Goal: Transaction & Acquisition: Purchase product/service

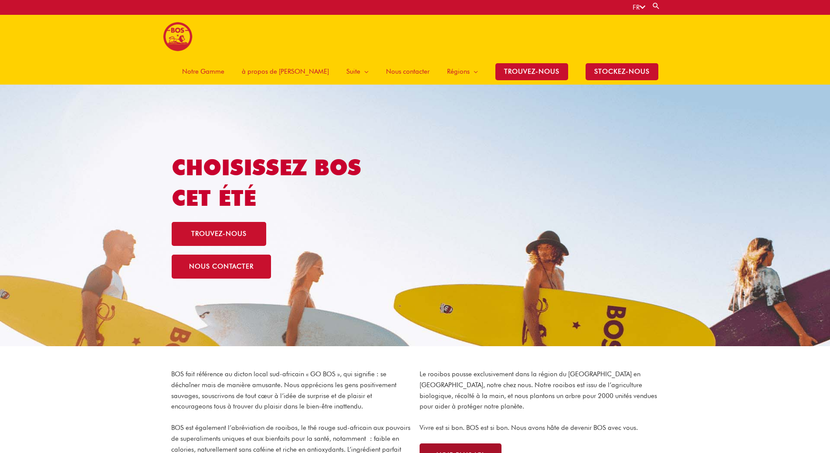
click at [452, 452] on span "VOIR PLUS ICI" at bounding box center [460, 455] width 47 height 7
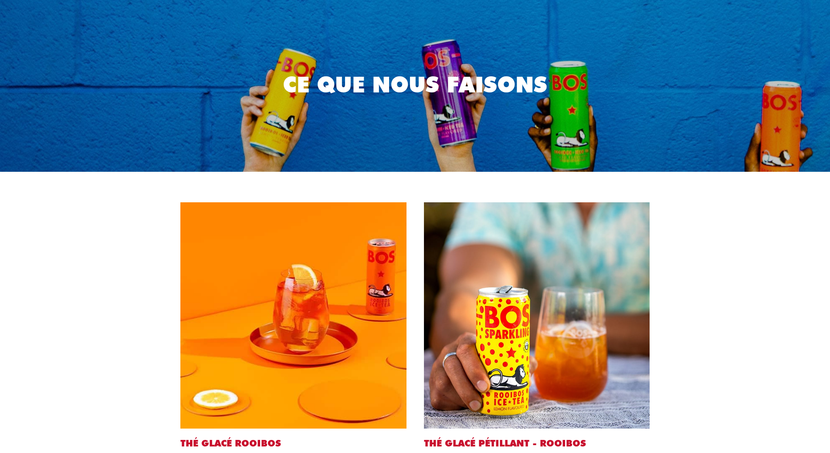
scroll to position [131, 0]
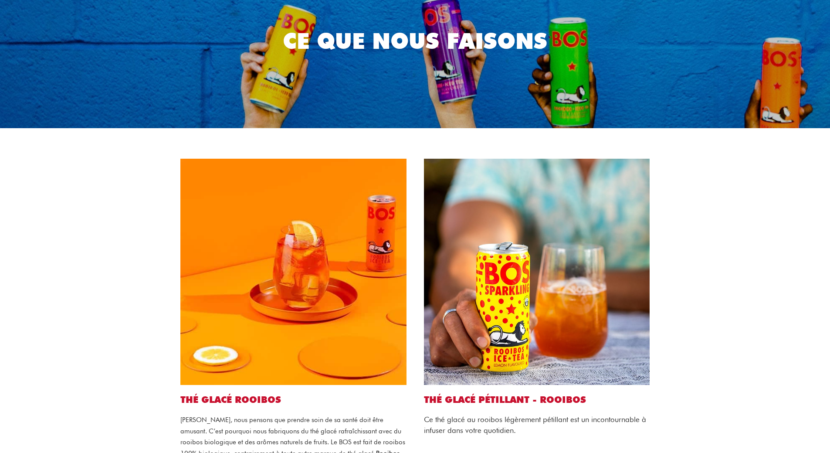
click at [498, 282] on img at bounding box center [537, 272] width 226 height 226
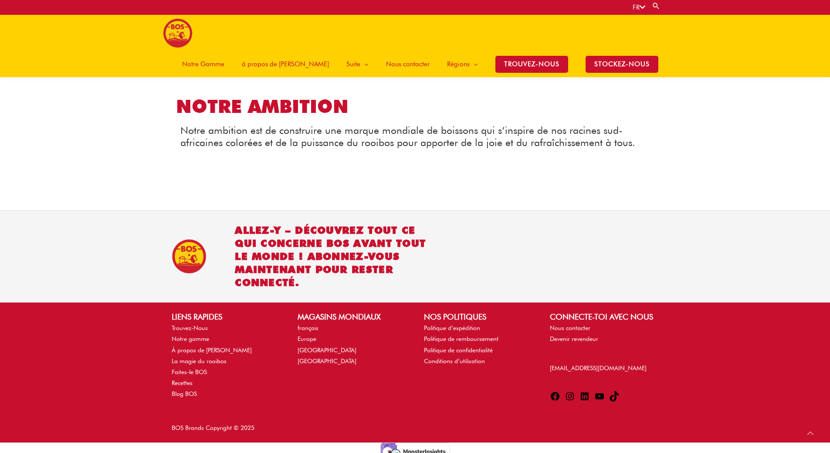
scroll to position [1002, 0]
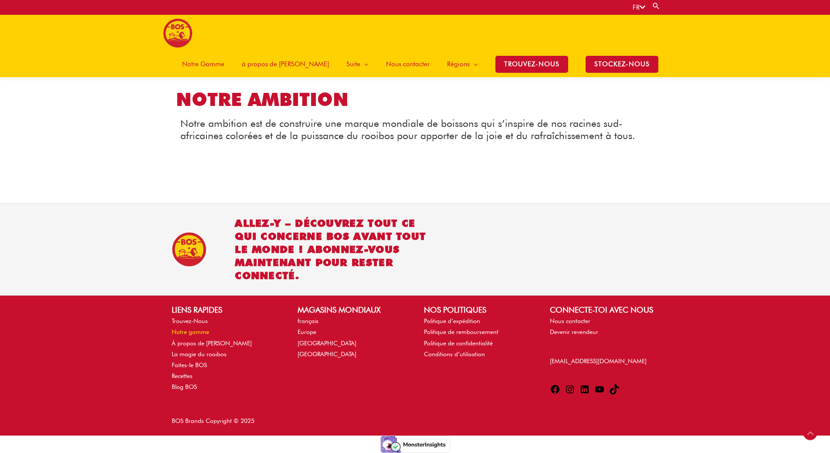
click at [198, 331] on link "Notre gamme" at bounding box center [190, 331] width 37 height 7
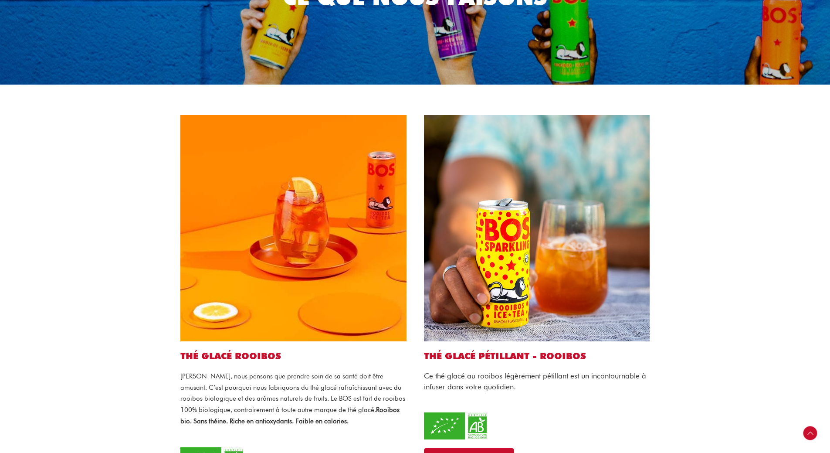
scroll to position [349, 0]
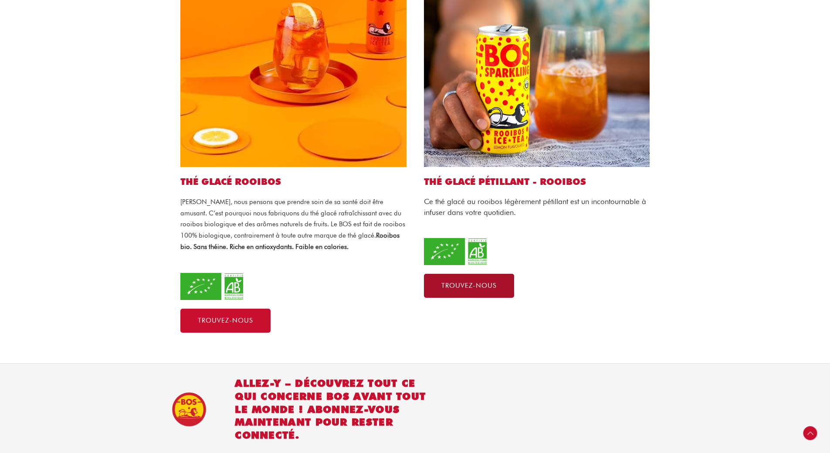
click at [459, 274] on link "Trouvez-nous" at bounding box center [469, 286] width 90 height 24
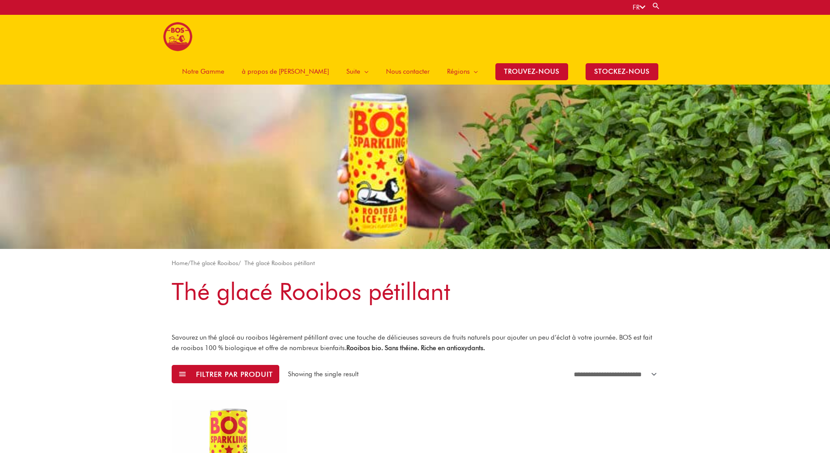
scroll to position [174, 0]
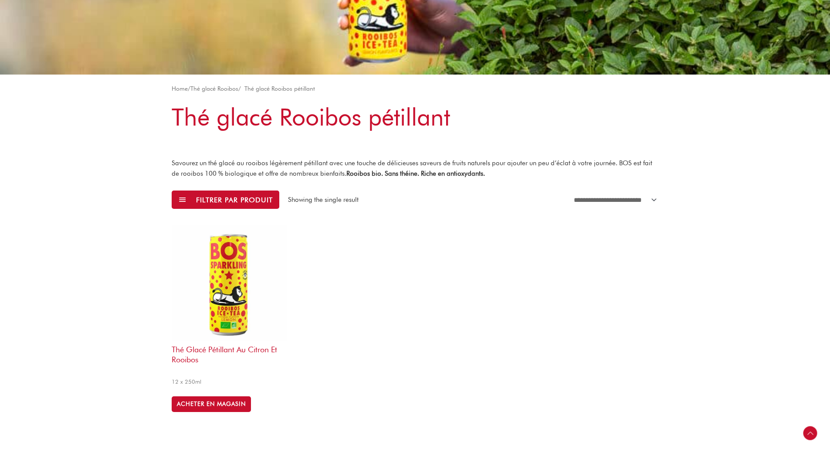
click at [215, 340] on h2 "Thé glacé pétillant au citron et rooibos" at bounding box center [229, 357] width 115 height 34
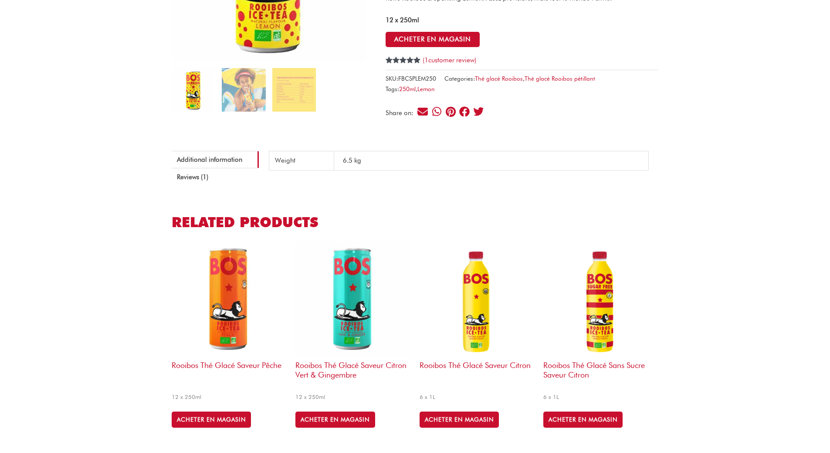
scroll to position [131, 0]
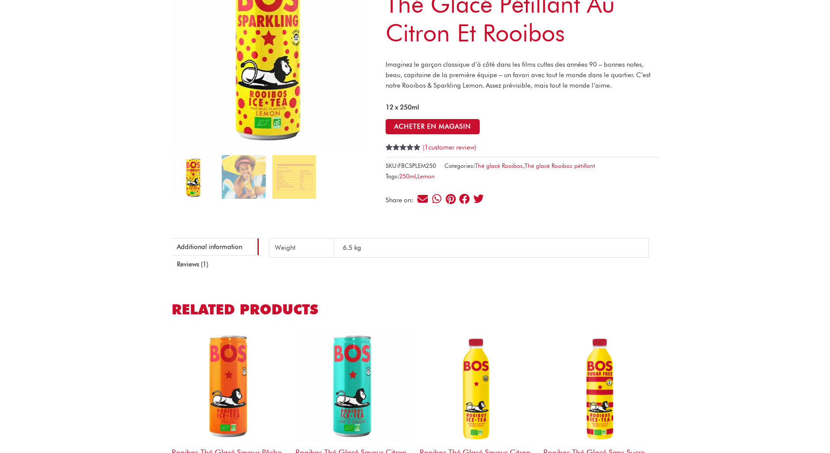
click at [296, 248] on th "Weight" at bounding box center [301, 247] width 65 height 19
click at [292, 191] on img at bounding box center [294, 177] width 44 height 44
